Goal: Information Seeking & Learning: Learn about a topic

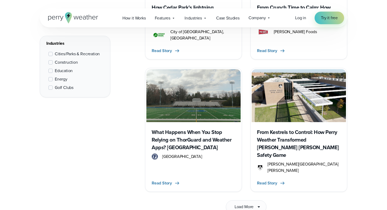
scroll to position [798, 0]
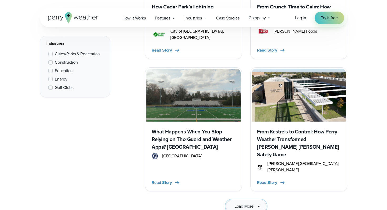
click at [237, 203] on span "Load More" at bounding box center [243, 206] width 19 height 6
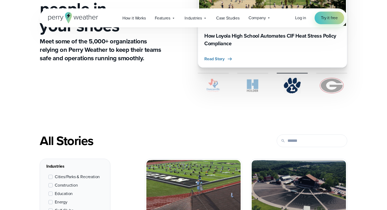
scroll to position [0, 0]
